Goal: Book appointment/travel/reservation

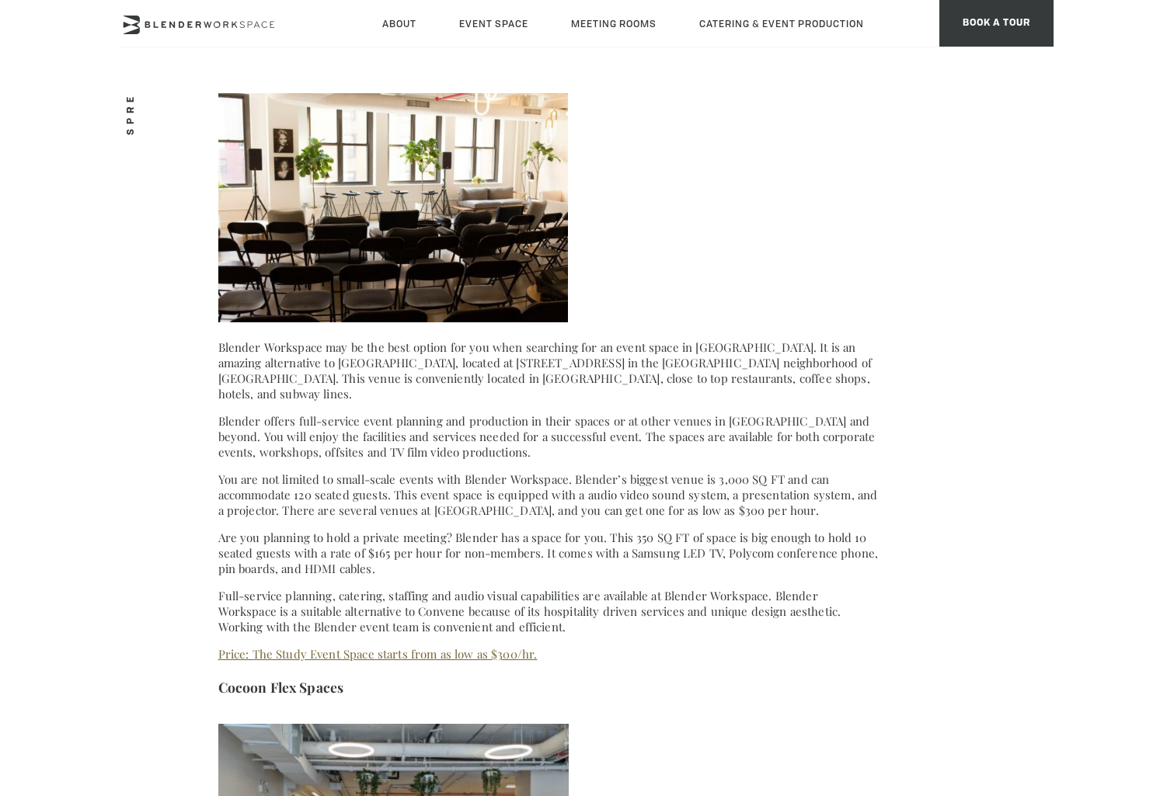
scroll to position [720, 0]
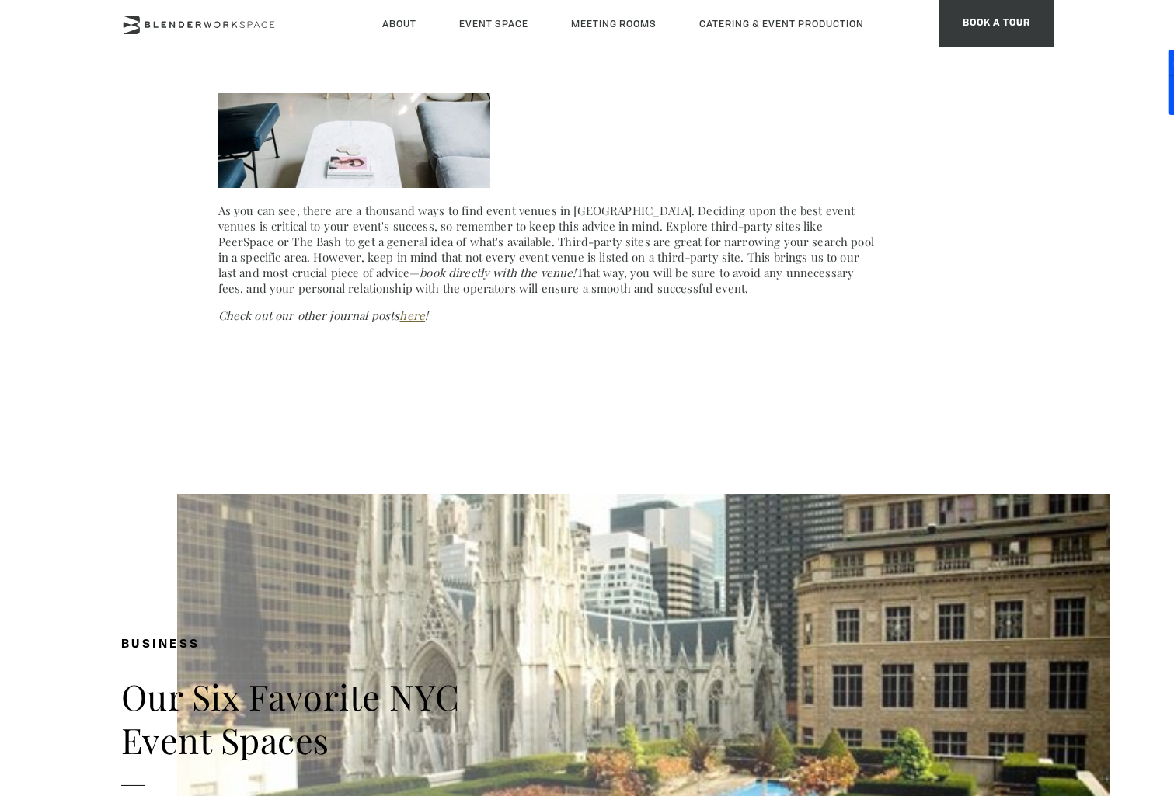
scroll to position [10819, 0]
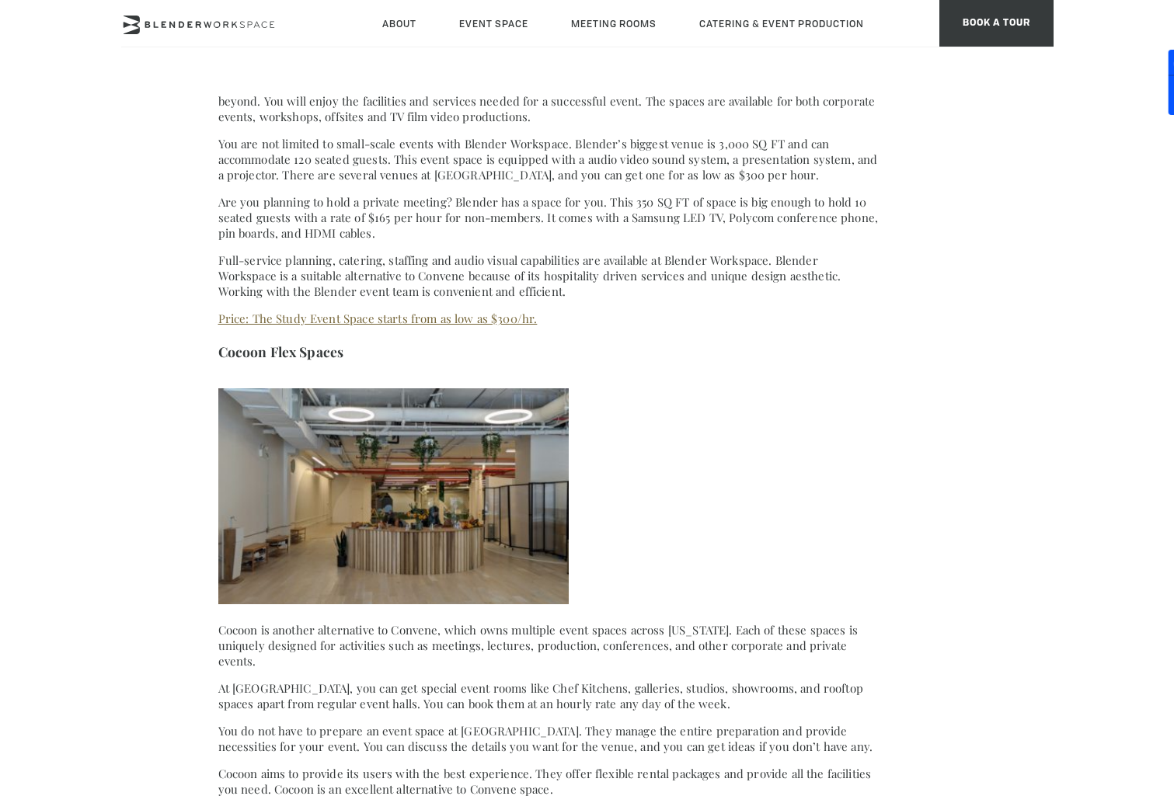
scroll to position [967, 0]
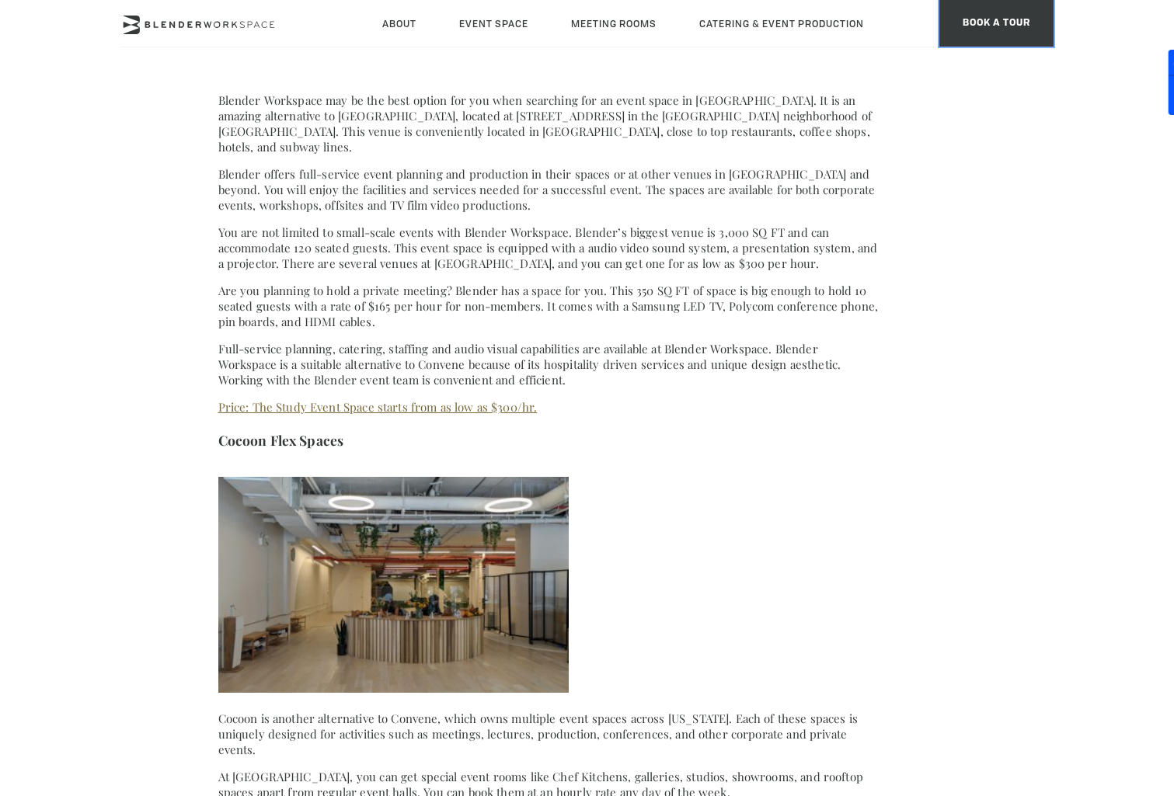
click at [1038, 37] on span "BOOK A TOUR" at bounding box center [996, 23] width 114 height 47
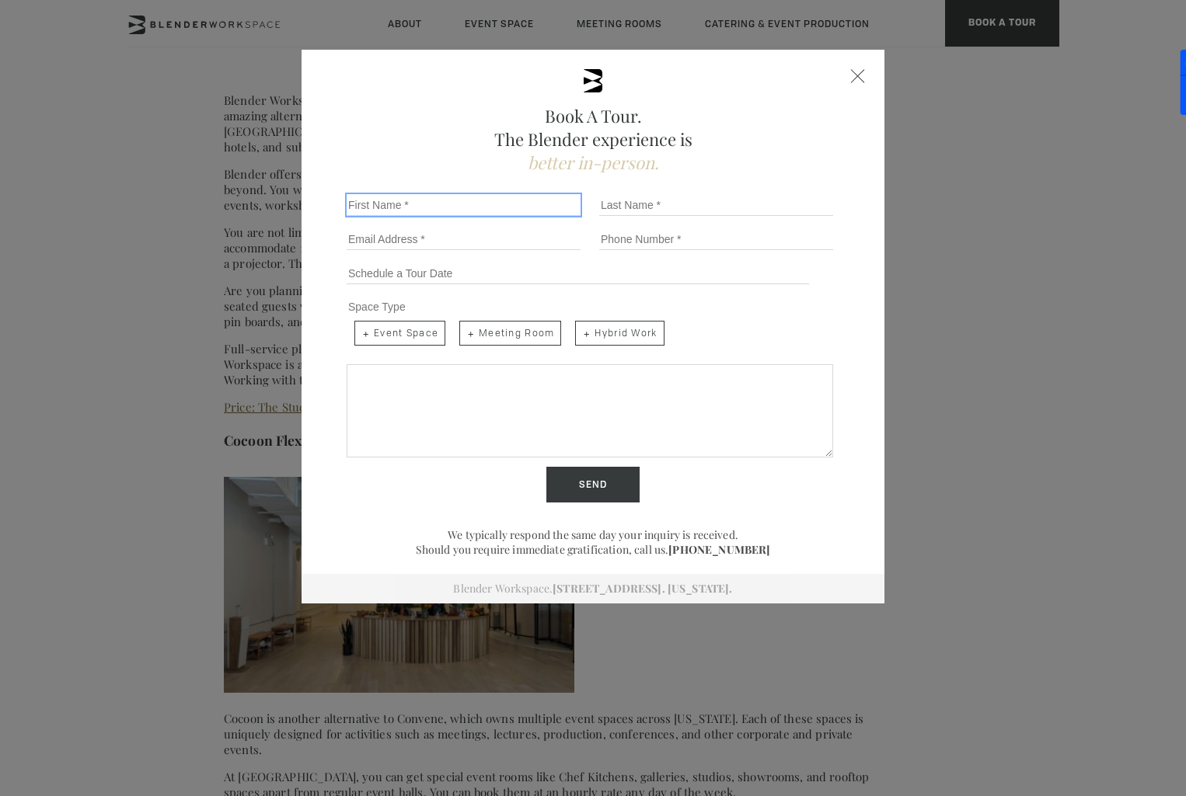
click at [467, 216] on input "First Name *" at bounding box center [464, 205] width 234 height 22
click at [863, 84] on div "Book A Tour. The Blender experience is better in-person. Team Size 1 2 3 4 5 6 …" at bounding box center [592, 327] width 583 height 554
click at [843, 78] on div "Book A Tour. The Blender experience is better in-person. Team Size 1 2 3 4 5 6 …" at bounding box center [592, 327] width 583 height 554
click at [859, 77] on div "Book A Tour. The Blender experience is better in-person. Team Size 1 2 3 4 5 6 …" at bounding box center [592, 327] width 583 height 554
click at [838, 83] on div "Book A Tour. The Blender experience is better in-person." at bounding box center [592, 121] width 505 height 105
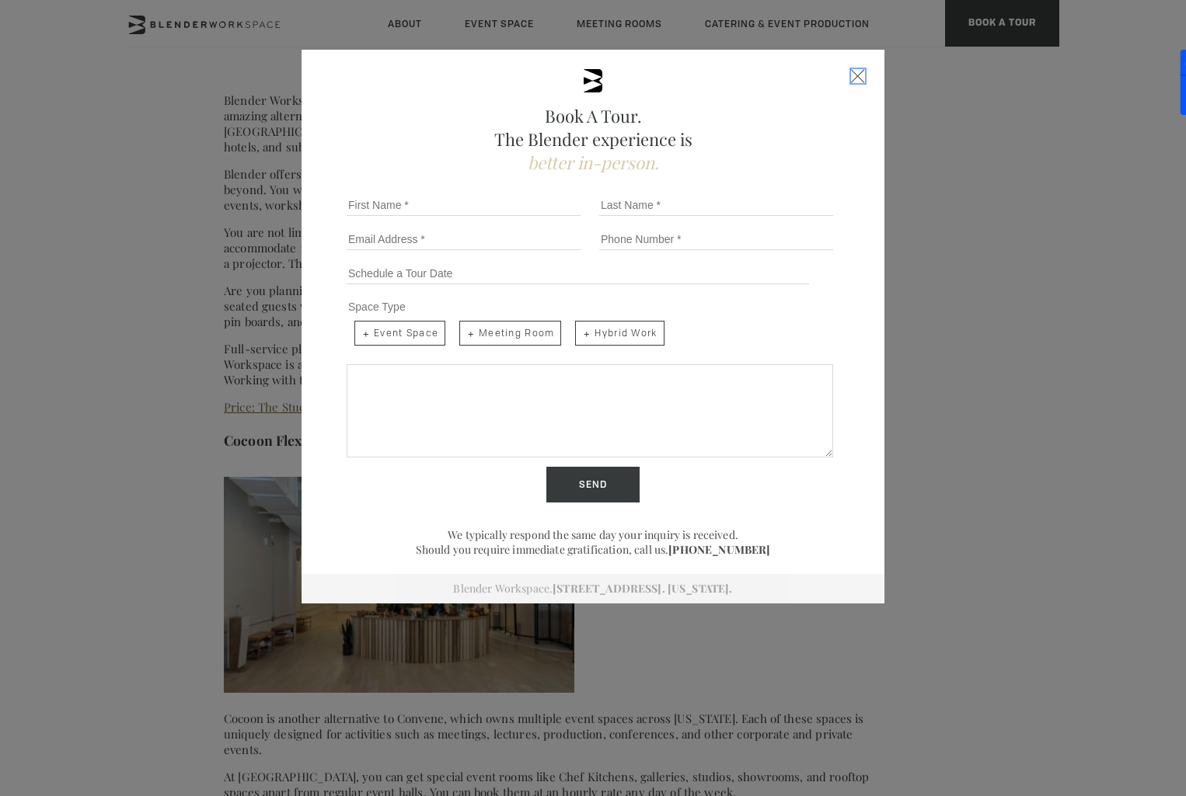
click at [851, 79] on div "Close form" at bounding box center [858, 76] width 14 height 14
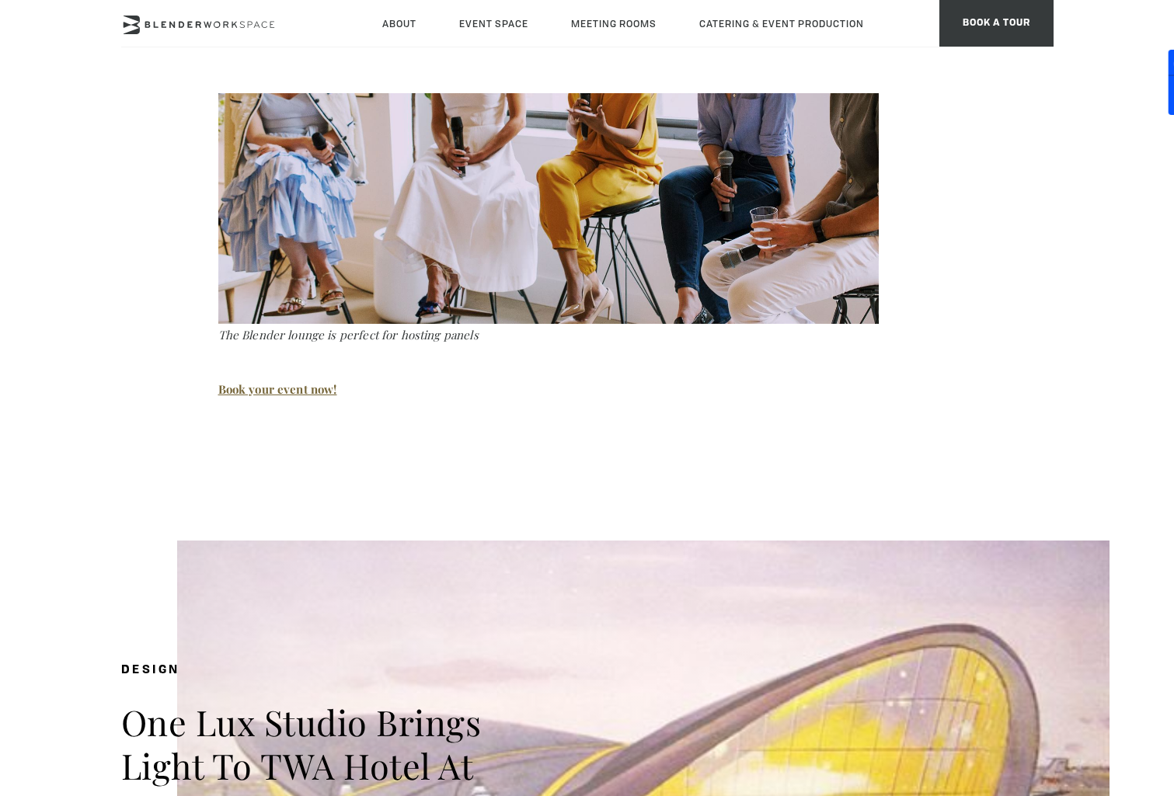
scroll to position [17150, 0]
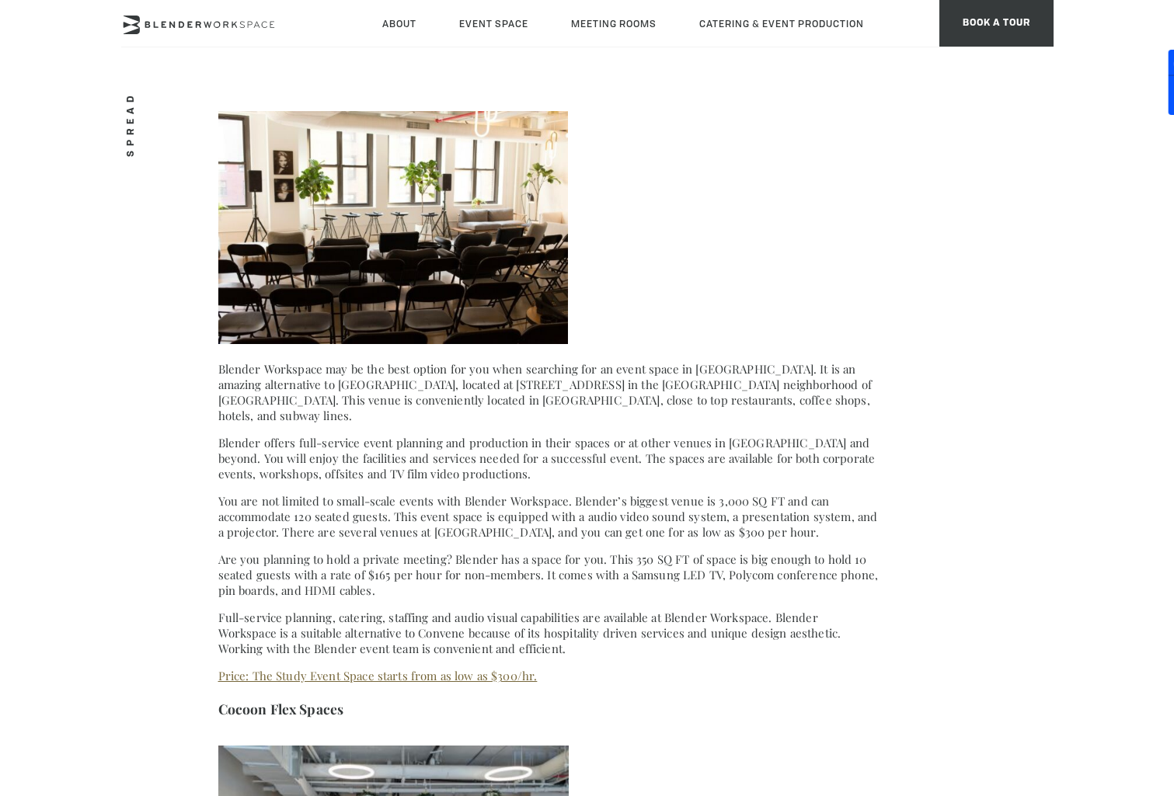
scroll to position [710, 0]
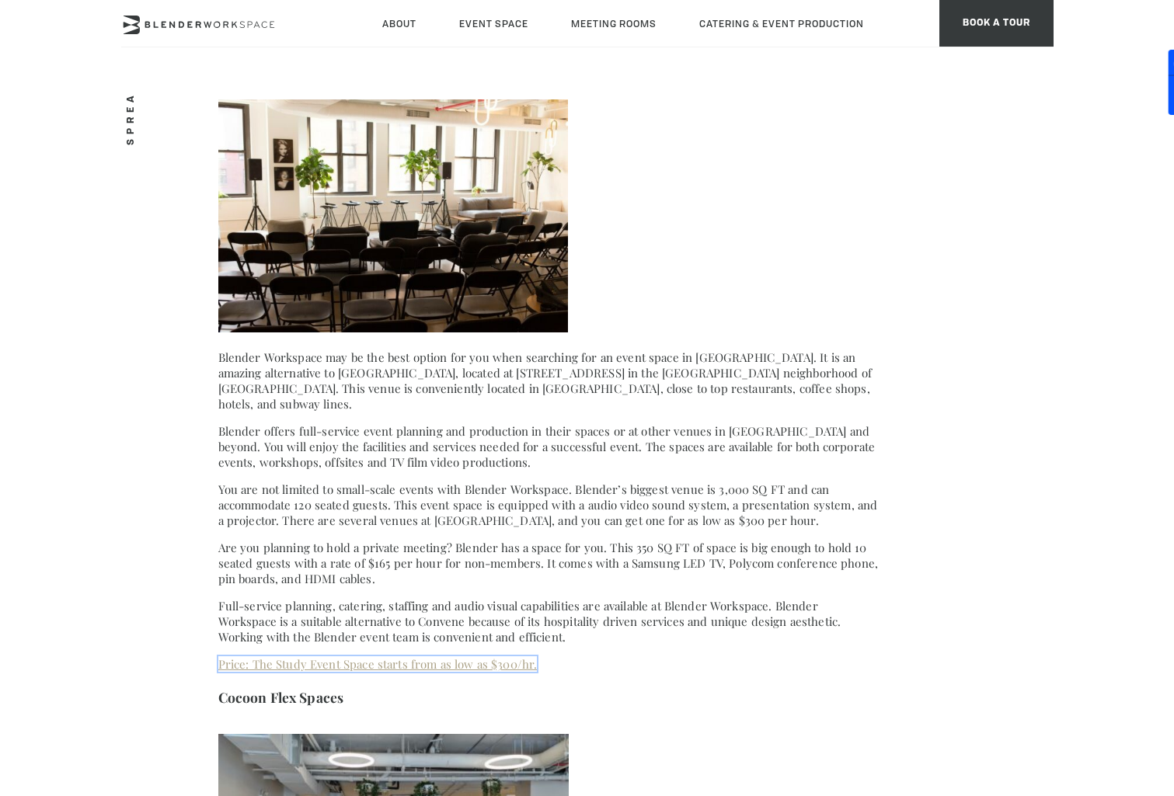
click at [357, 657] on link "Price: The Study Event Space starts from as low as $300/hr." at bounding box center [377, 665] width 319 height 16
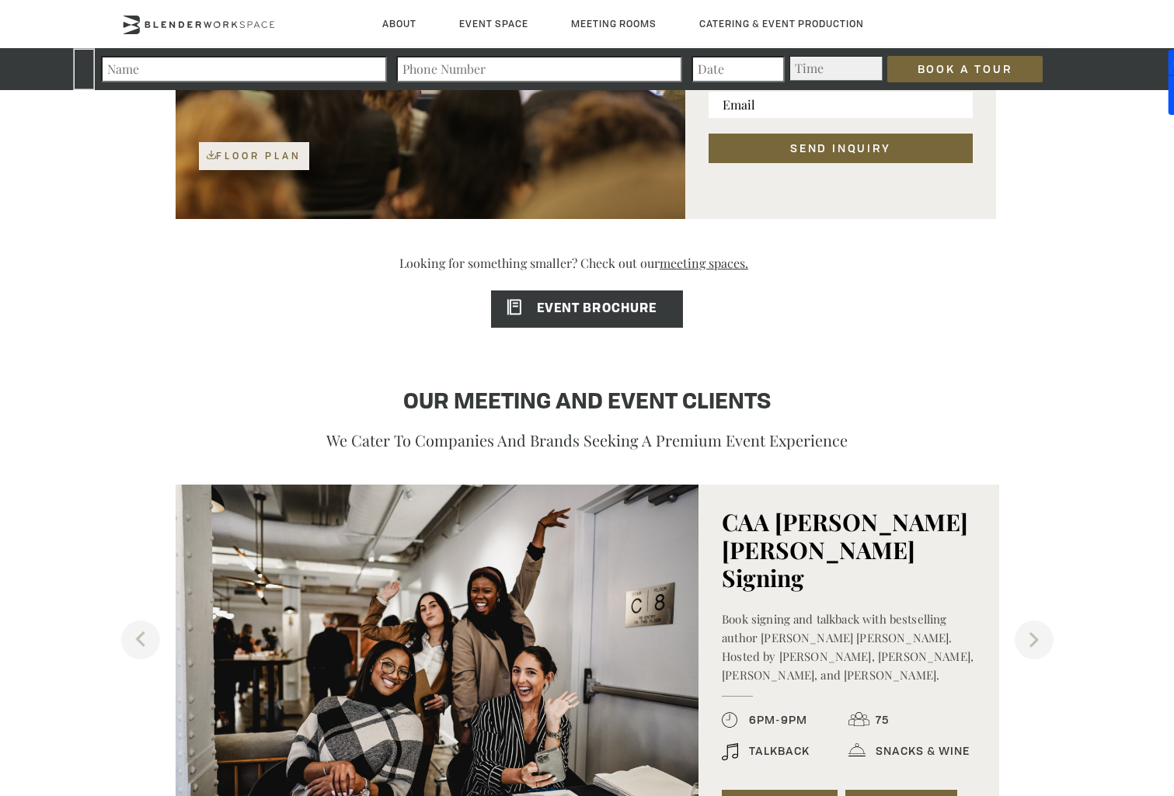
scroll to position [1288, 0]
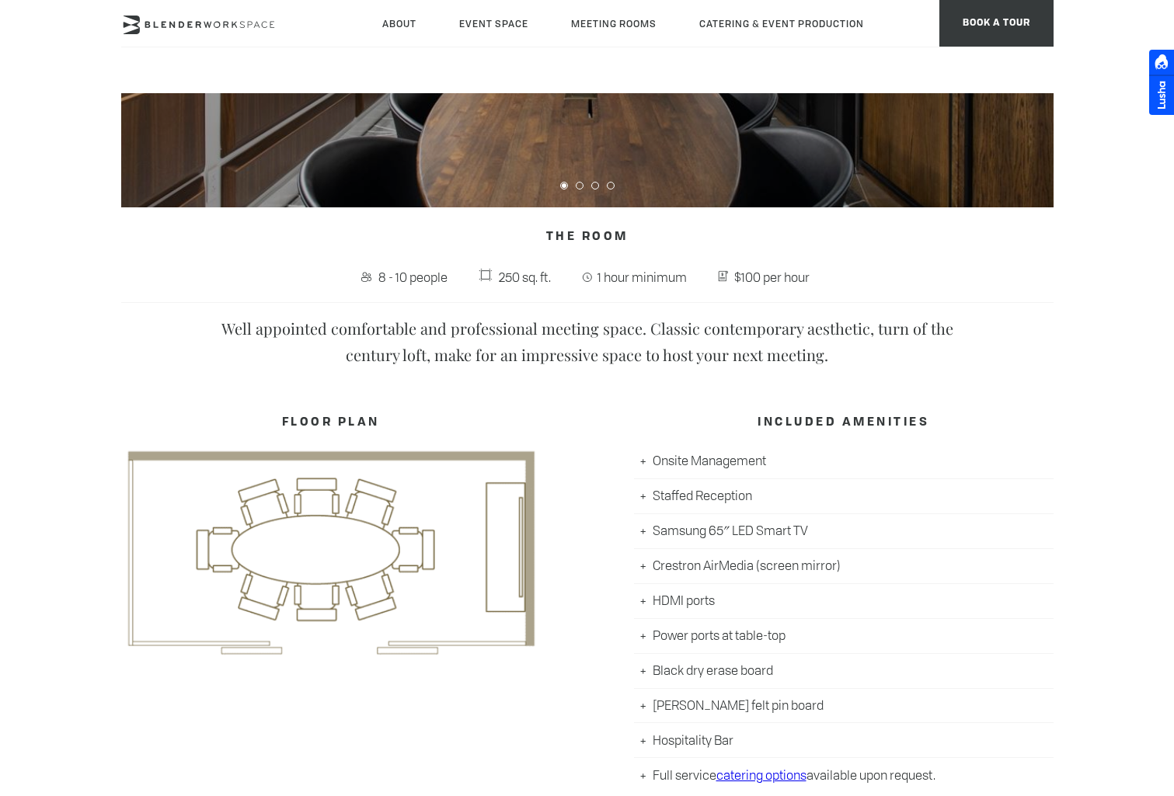
scroll to position [515, 0]
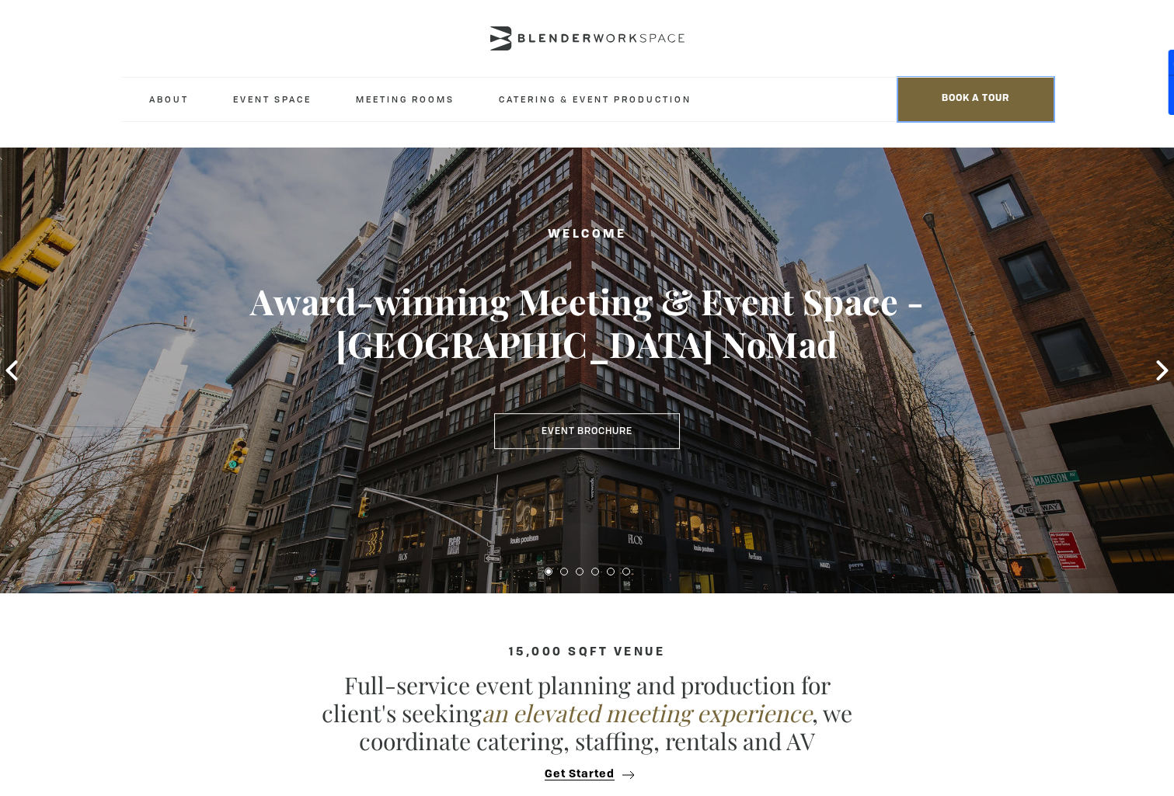
click at [1000, 103] on span "BOOK A TOUR" at bounding box center [975, 100] width 155 height 44
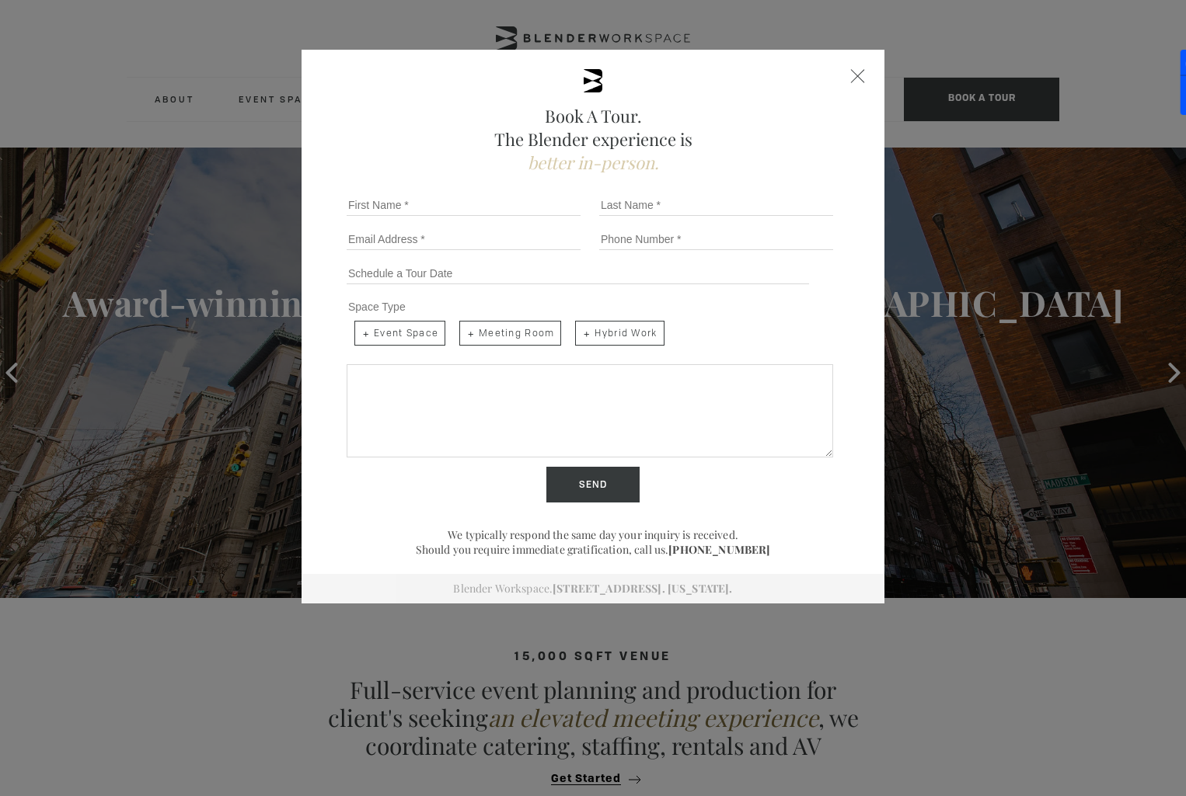
click at [579, 376] on textarea "Share more details below..." at bounding box center [590, 410] width 486 height 93
click at [399, 347] on label "Event Space" at bounding box center [399, 333] width 105 height 37
click at [358, 325] on input "Event Space" at bounding box center [353, 320] width 10 height 10
click at [402, 340] on span "Event Space" at bounding box center [399, 333] width 91 height 25
click at [358, 325] on input "Event Space" at bounding box center [353, 320] width 10 height 10
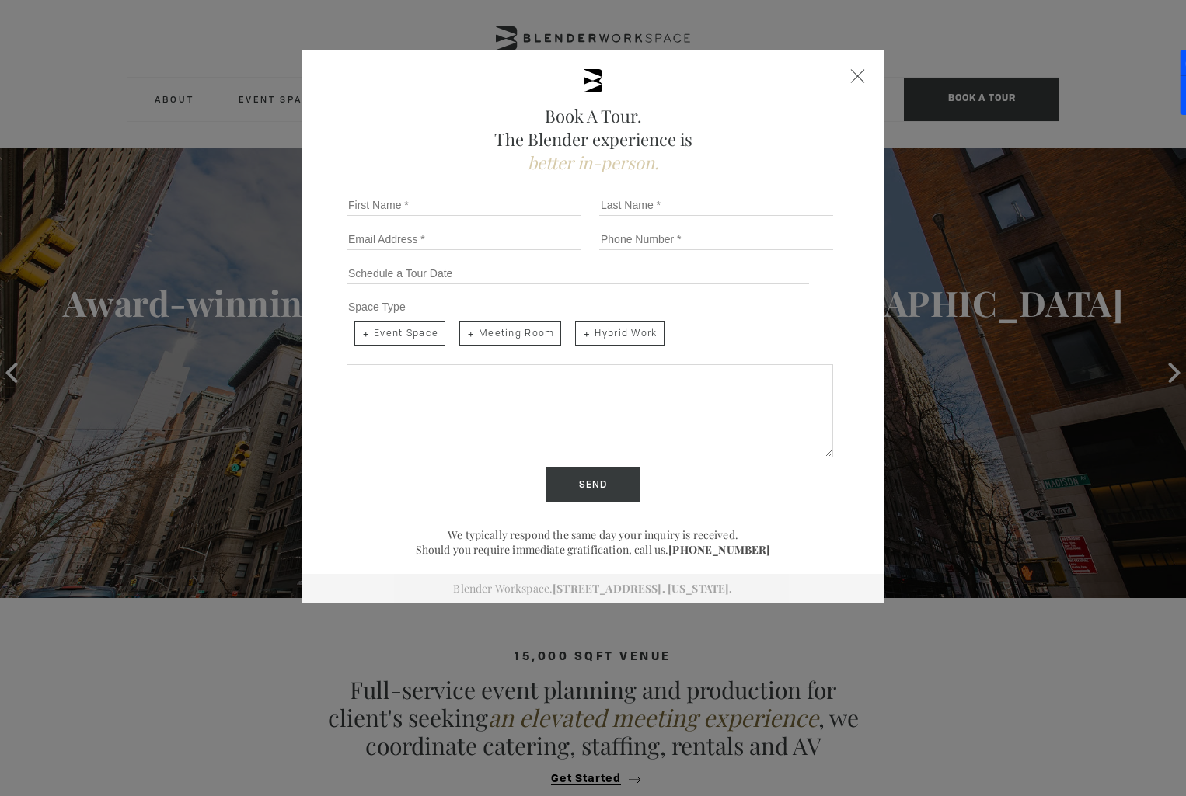
click at [403, 332] on span "Event Space" at bounding box center [399, 333] width 91 height 25
click at [358, 325] on input "Event Space" at bounding box center [353, 320] width 10 height 10
checkbox input "true"
click at [563, 389] on textarea "Share more details below..." at bounding box center [590, 410] width 486 height 93
paste textarea "Hello, I’m reaching out on behalf of Unique.ai, an AI company planning a three-…"
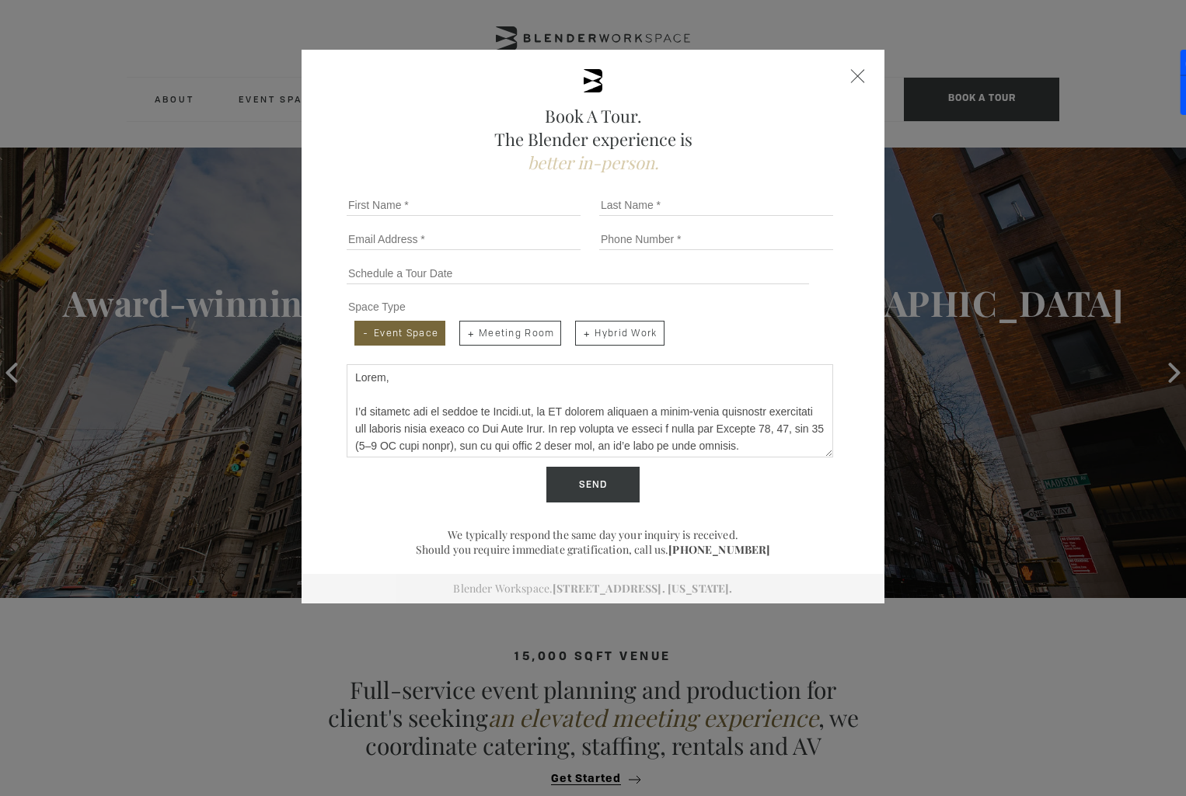
scroll to position [525, 0]
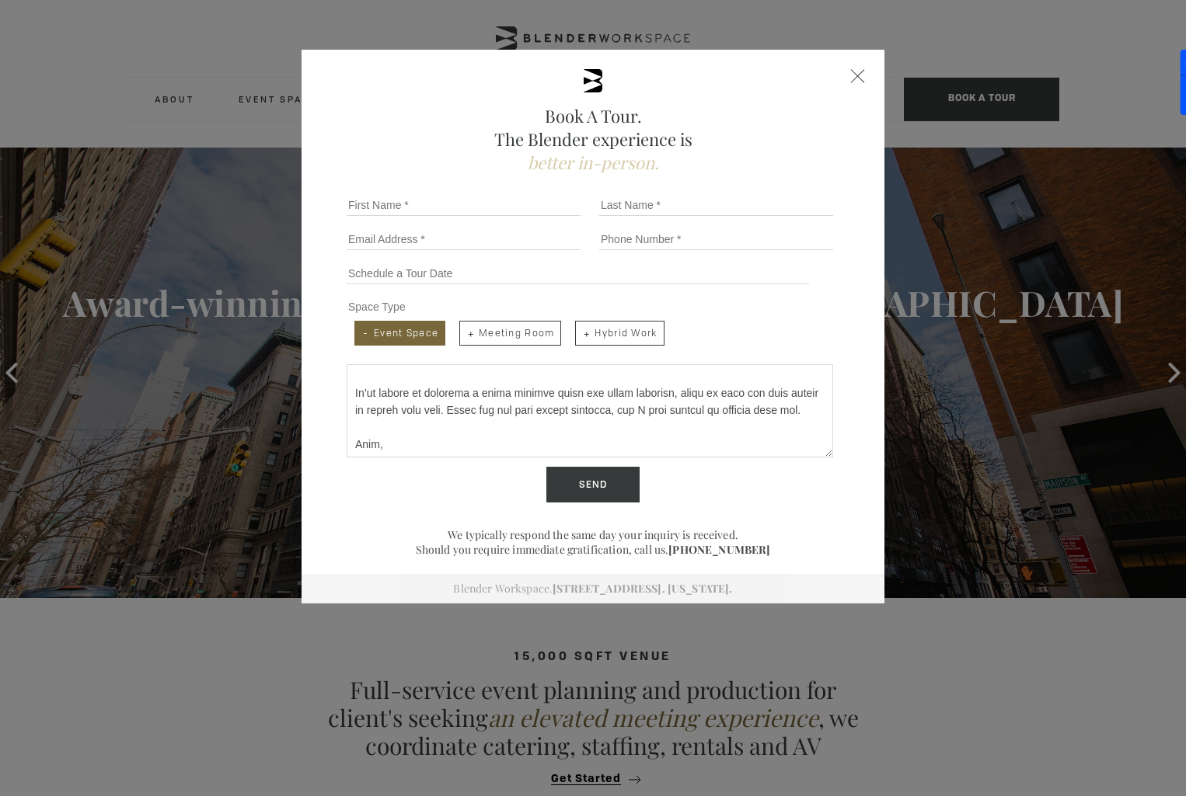
type textarea "Hello, I’m reaching out on behalf of Unique.ai, an AI company planning a three-…"
click at [455, 211] on input "First Name *" at bounding box center [464, 205] width 234 height 22
type input "Zach"
type input "Fong"
type input "zach.fong@unique.ai"
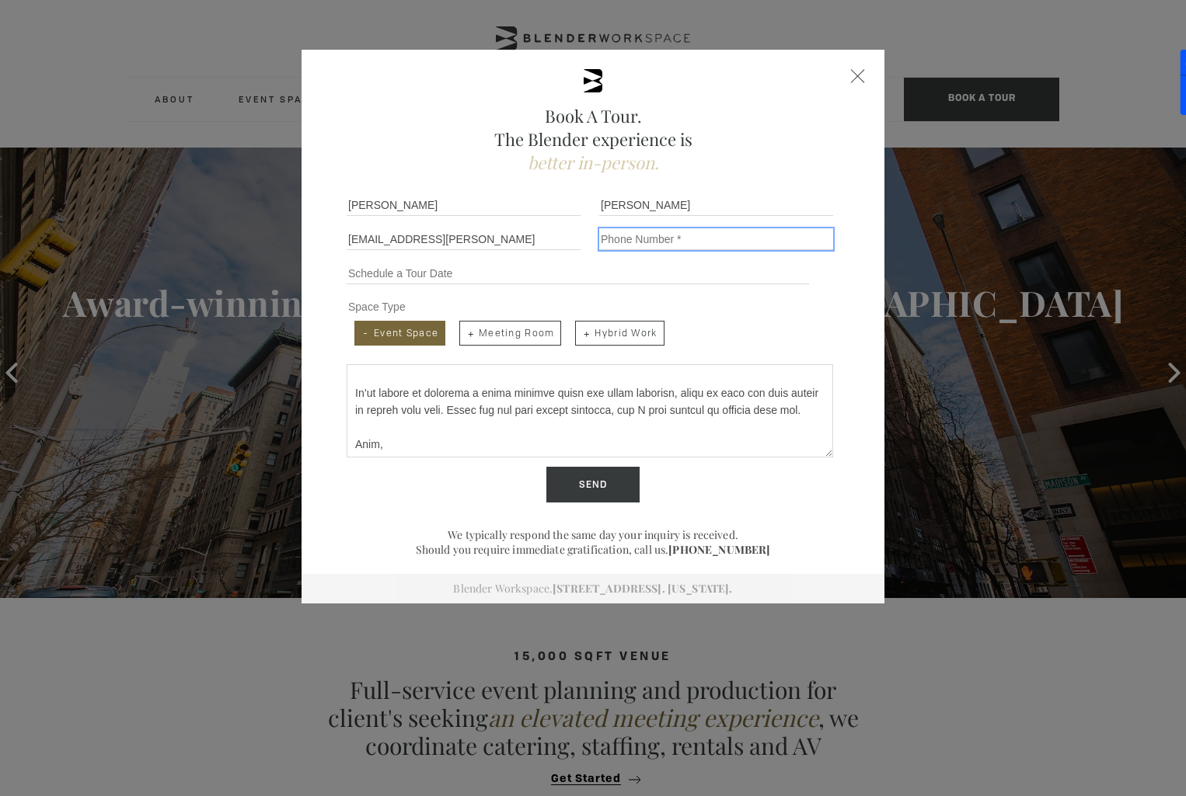
type input "18565622726"
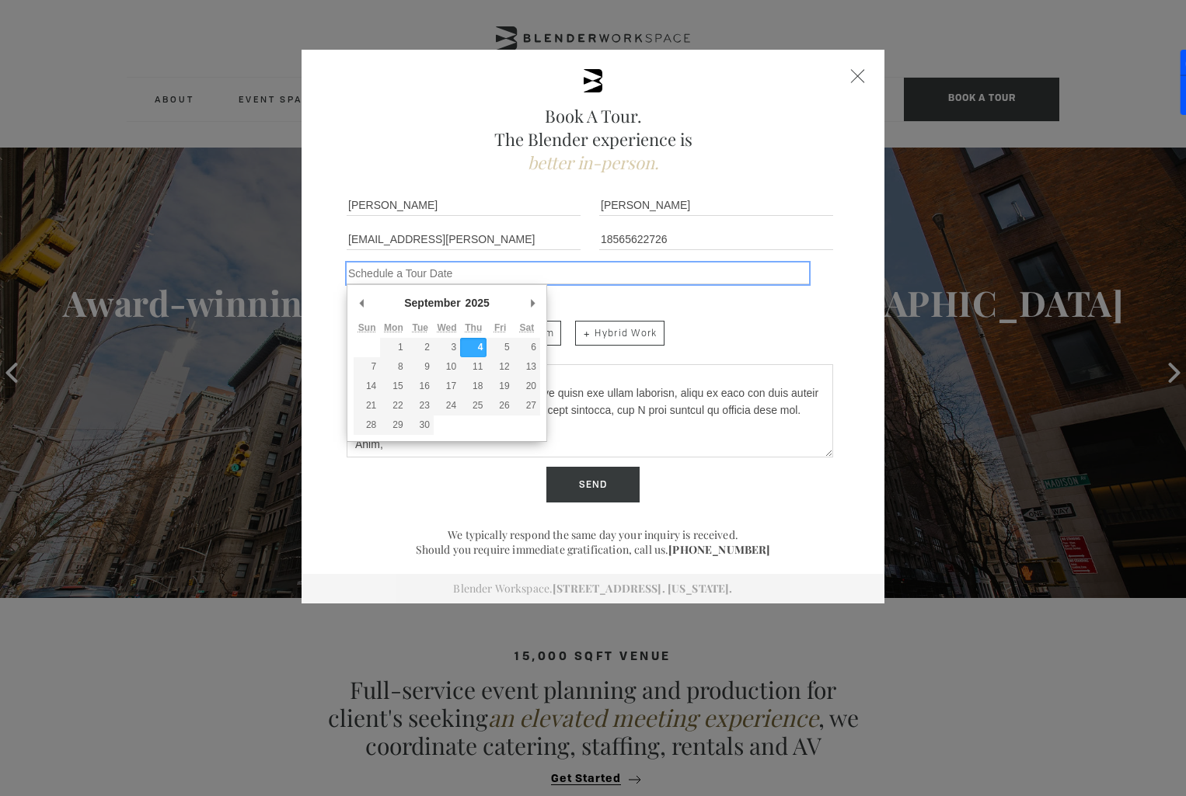
click at [446, 275] on input "Schedule a Tour" at bounding box center [578, 274] width 462 height 22
click at [493, 273] on input "Schedule a Tour" at bounding box center [578, 274] width 462 height 22
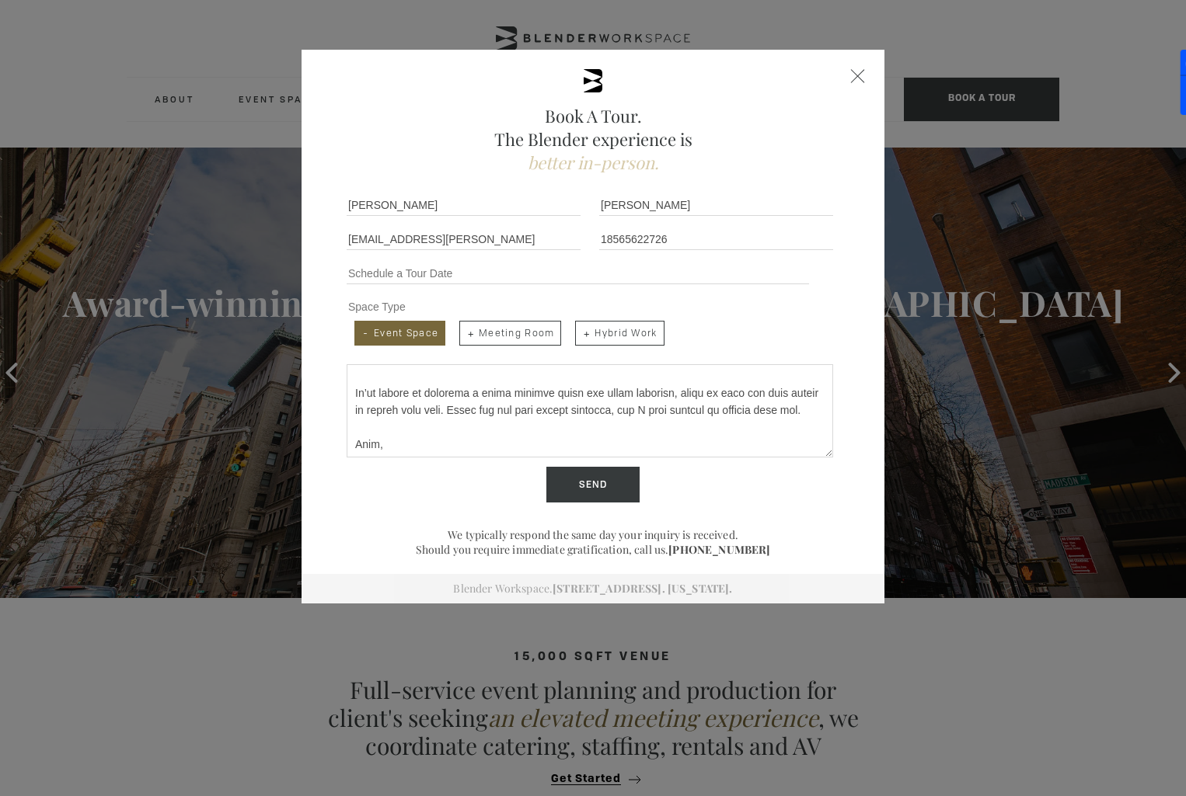
click at [789, 538] on p "We typically respond the same day your inquiry is received." at bounding box center [592, 535] width 505 height 15
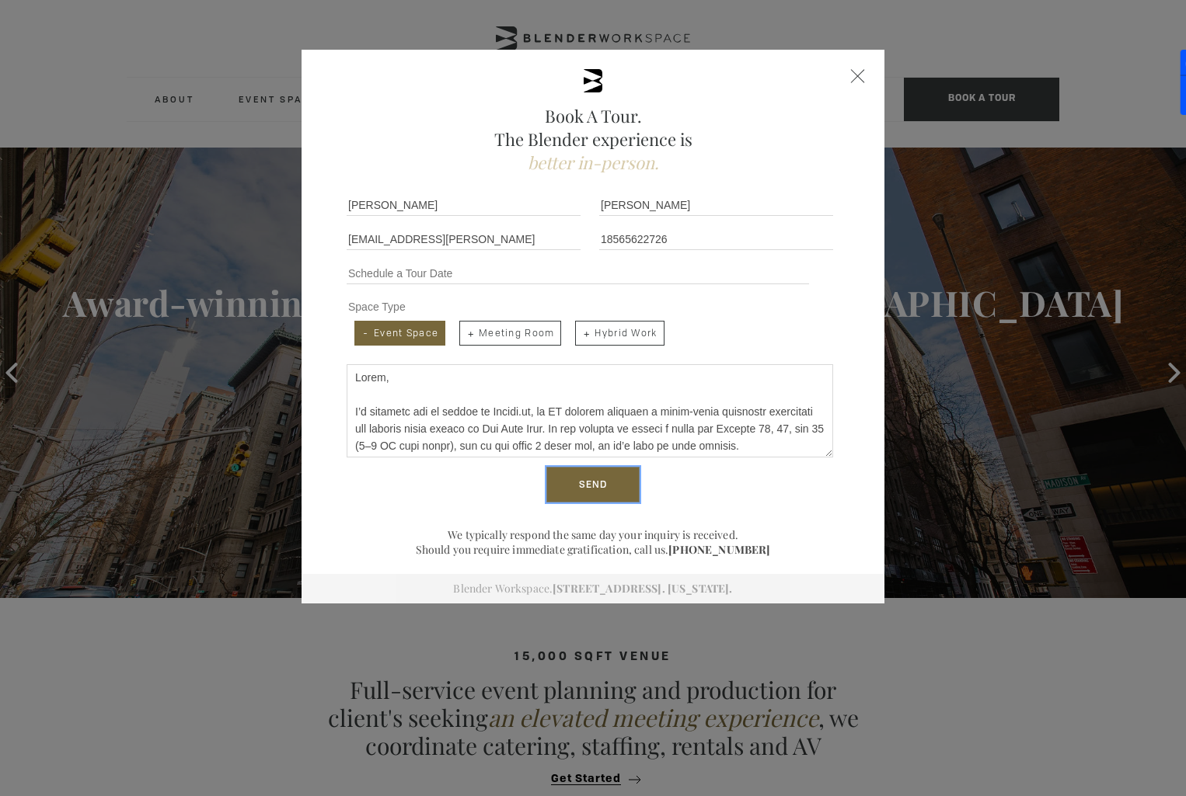
click at [611, 479] on input "Send" at bounding box center [592, 485] width 93 height 36
